Goal: Transaction & Acquisition: Purchase product/service

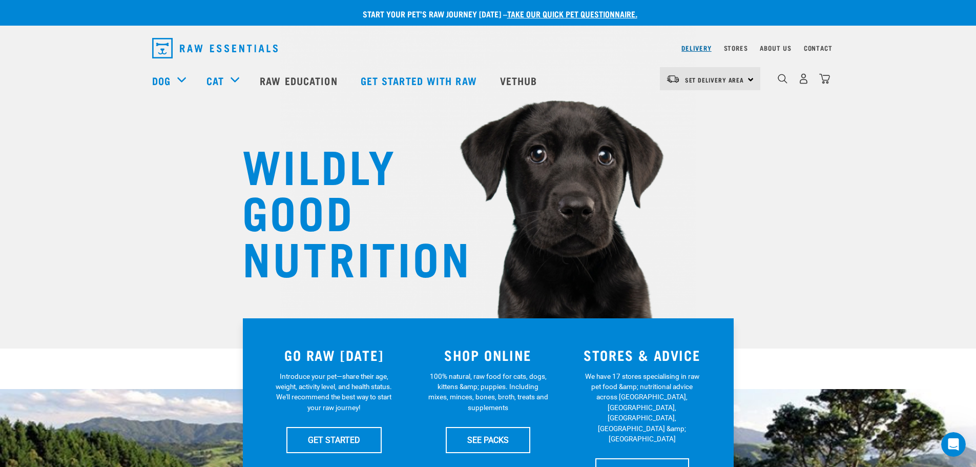
click at [701, 46] on link "Delivery" at bounding box center [696, 48] width 30 height 4
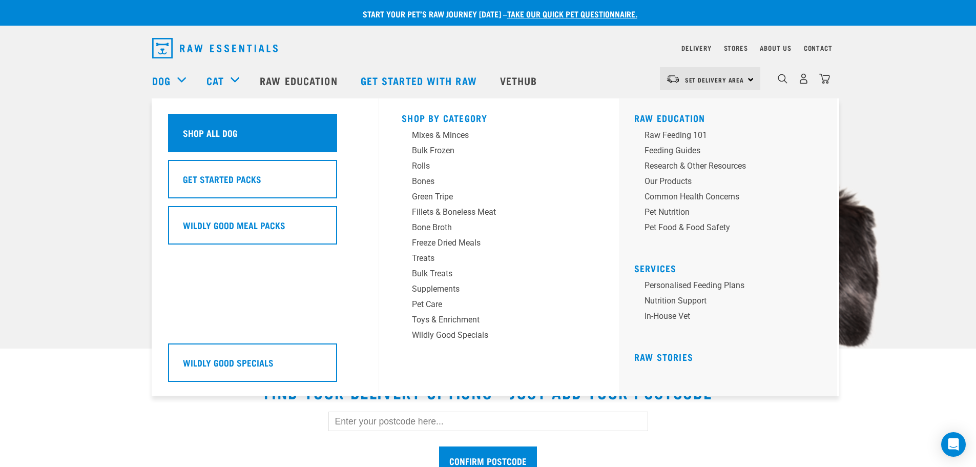
click at [221, 138] on h5 "Shop All Dog" at bounding box center [210, 132] width 55 height 13
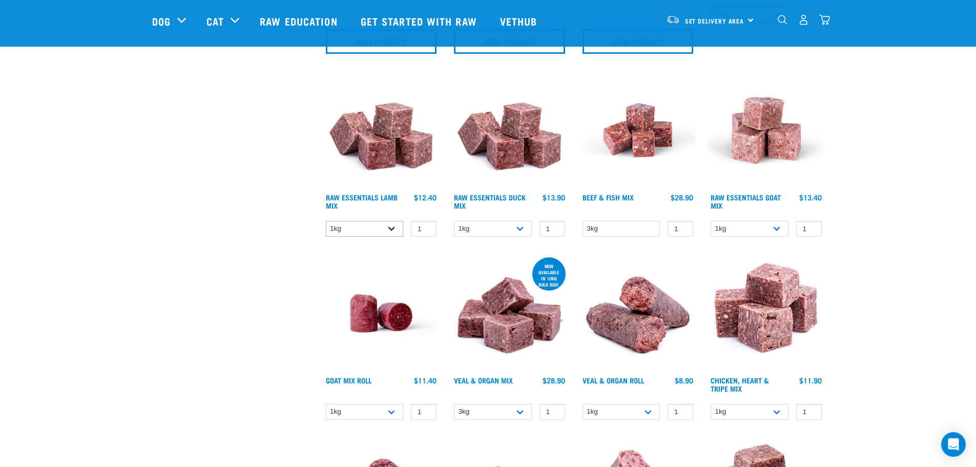
scroll to position [717, 0]
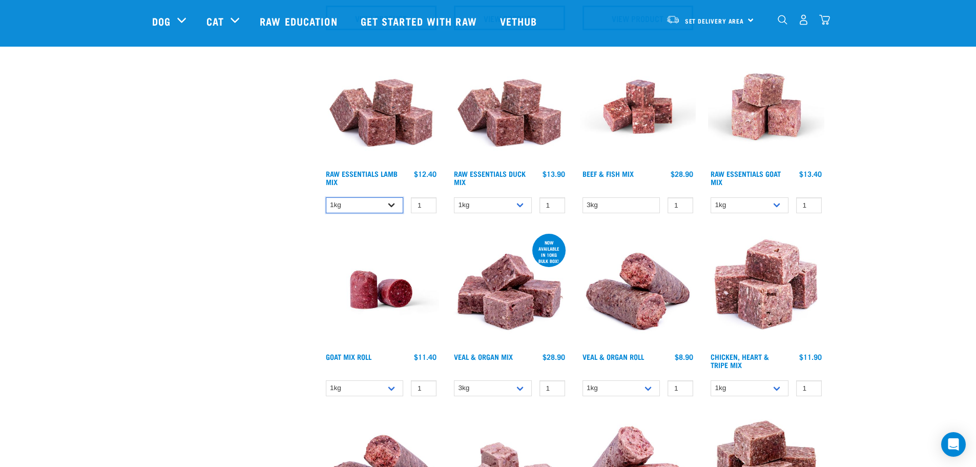
click at [396, 203] on select "1kg 3kg Bulk (10kg)" at bounding box center [365, 205] width 78 height 16
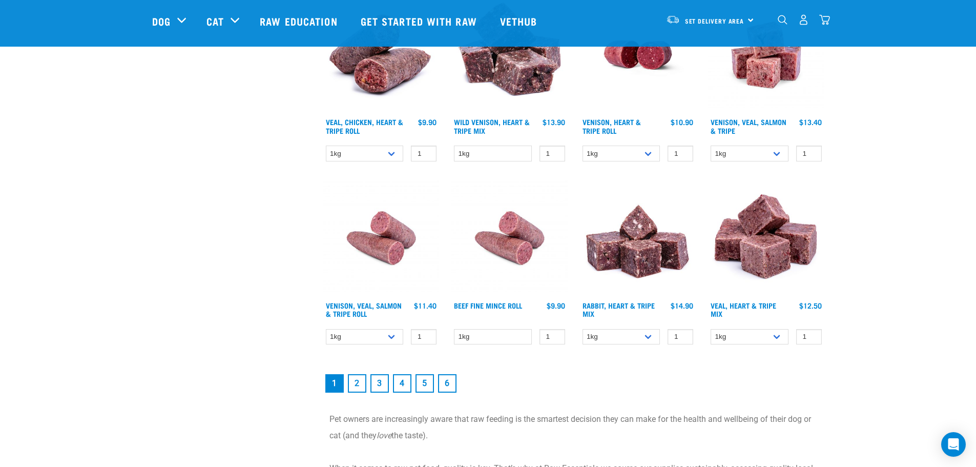
scroll to position [1434, 0]
